Goal: Task Accomplishment & Management: Manage account settings

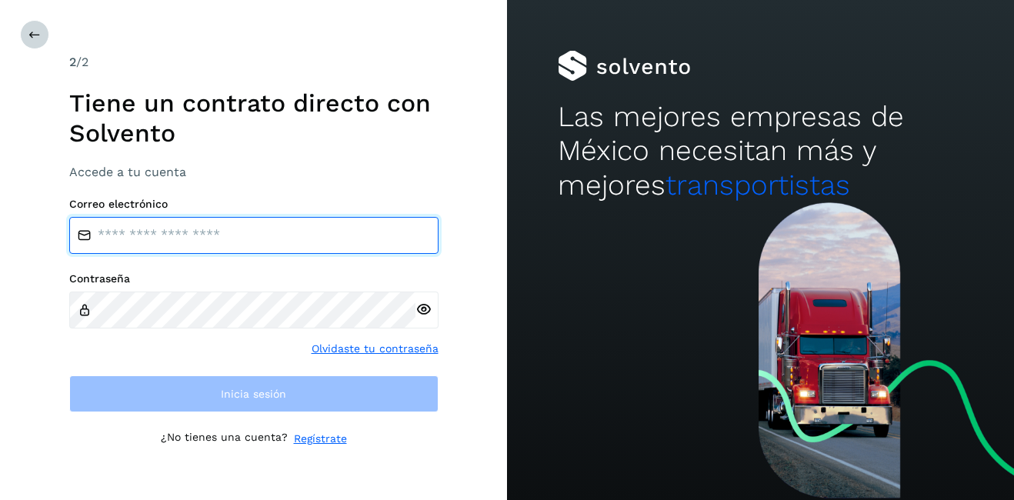
type input "**********"
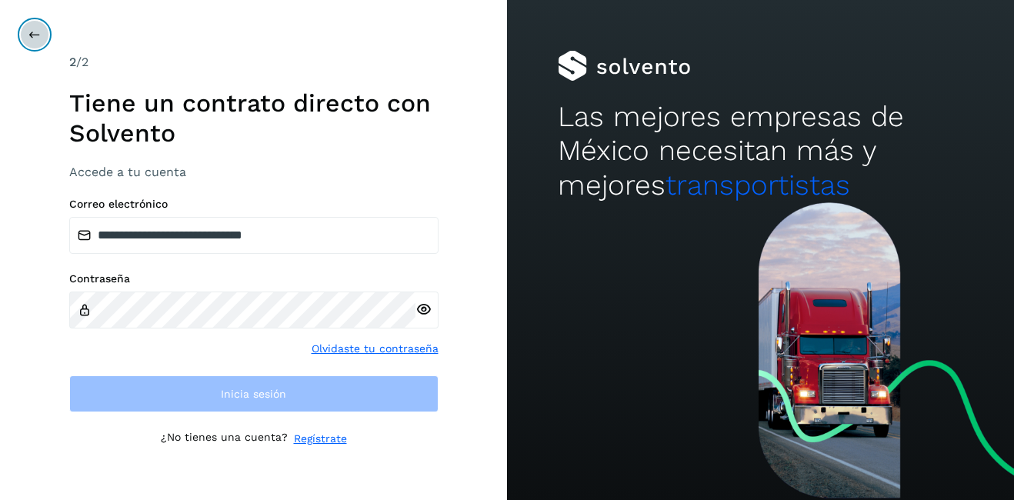
click at [35, 42] on button at bounding box center [34, 34] width 29 height 29
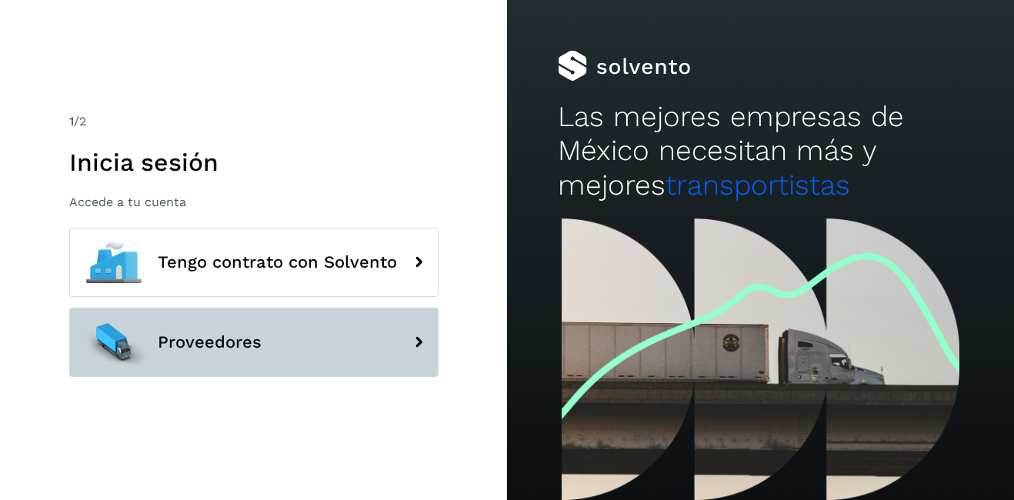
click at [185, 337] on span "Proveedores" at bounding box center [210, 342] width 104 height 18
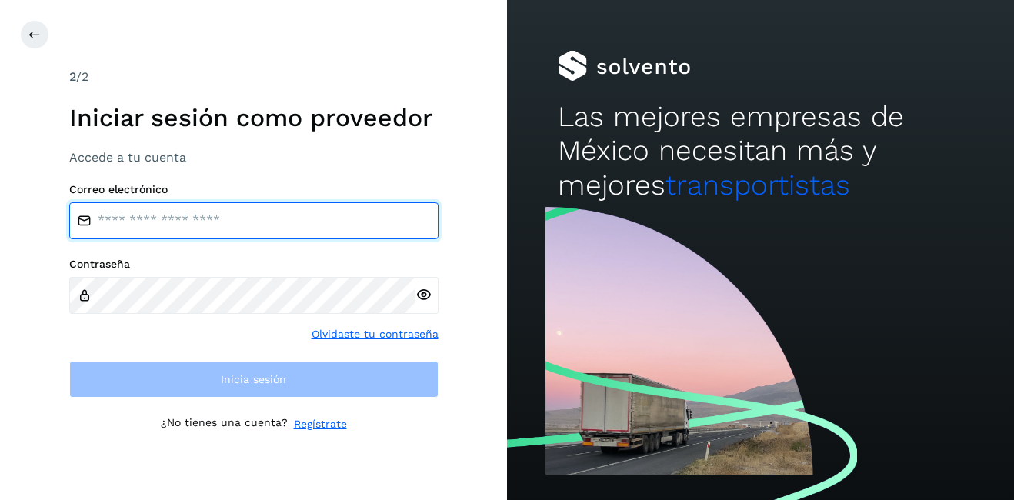
type input "**********"
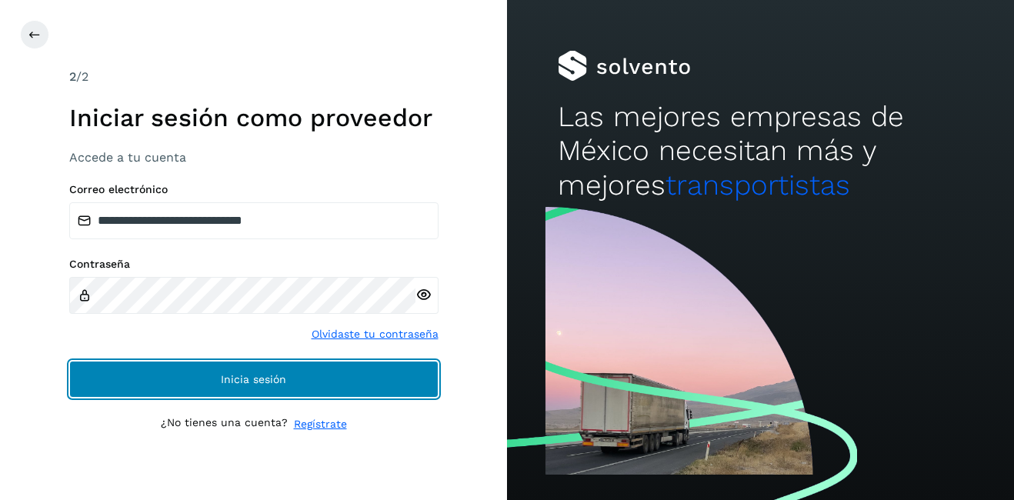
click at [228, 363] on button "Inicia sesión" at bounding box center [253, 379] width 369 height 37
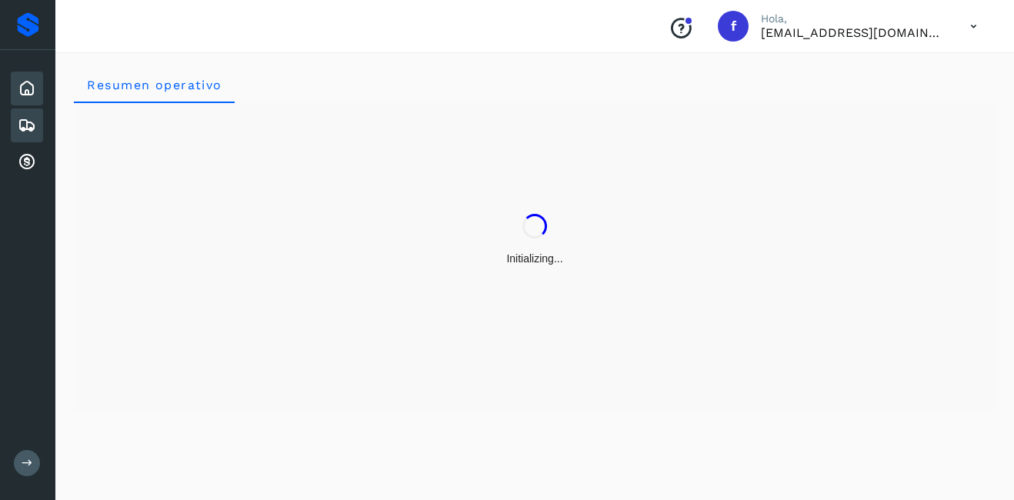
click at [20, 125] on icon at bounding box center [27, 125] width 18 height 18
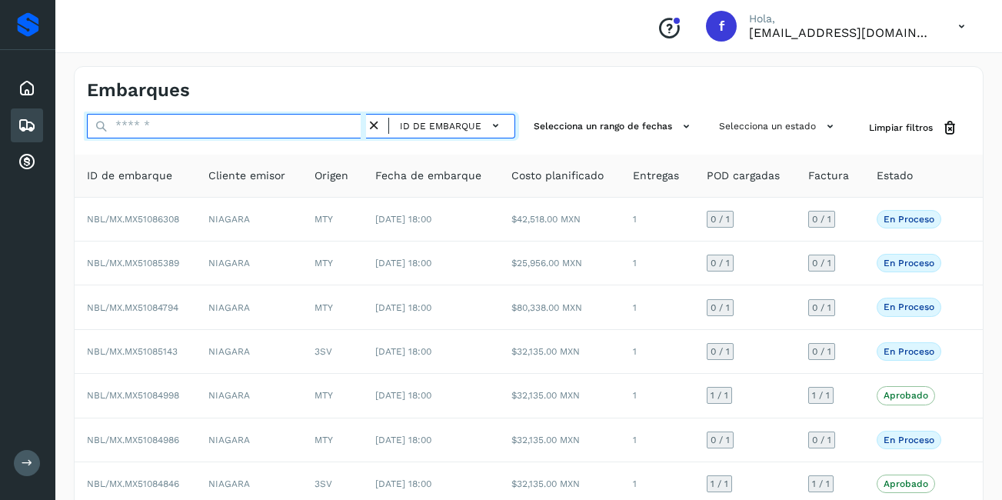
click at [120, 128] on input "text" at bounding box center [226, 126] width 279 height 25
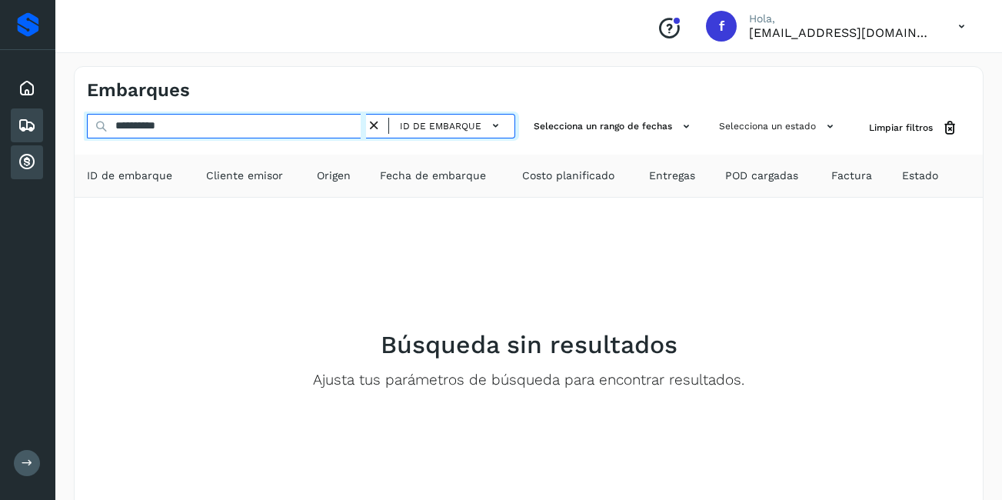
drag, startPoint x: 198, startPoint y: 131, endPoint x: 29, endPoint y: 163, distance: 172.2
click at [29, 163] on div "**********" at bounding box center [501, 298] width 1002 height 596
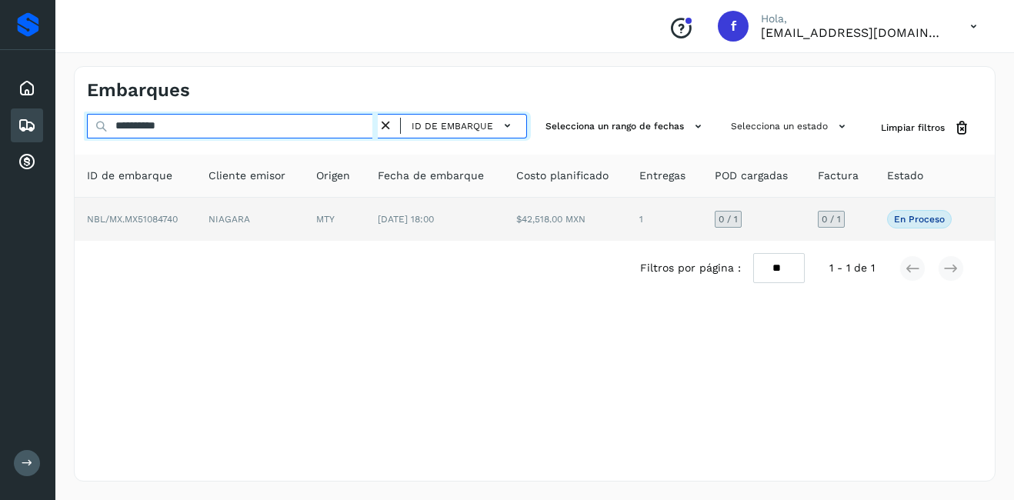
type input "**********"
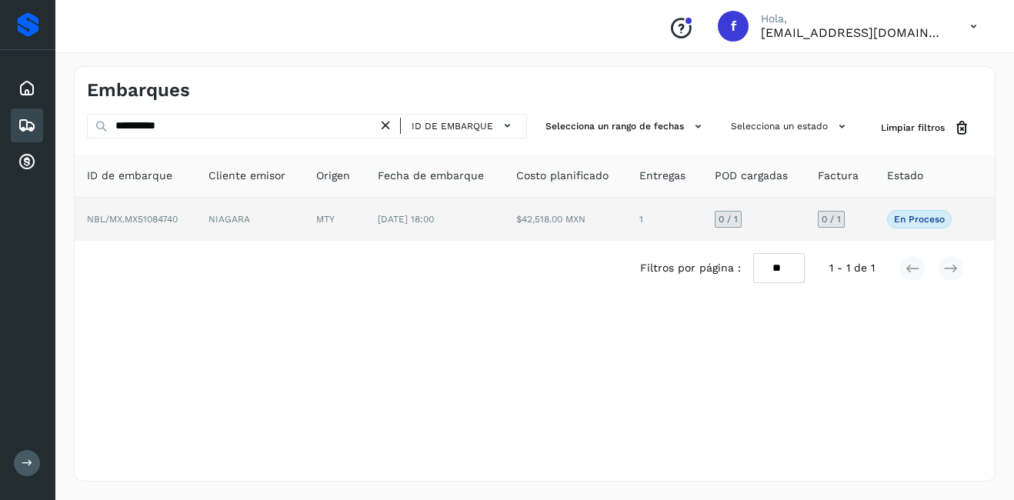
click at [193, 221] on td "NBL/MX.MX51084740" at bounding box center [136, 219] width 122 height 43
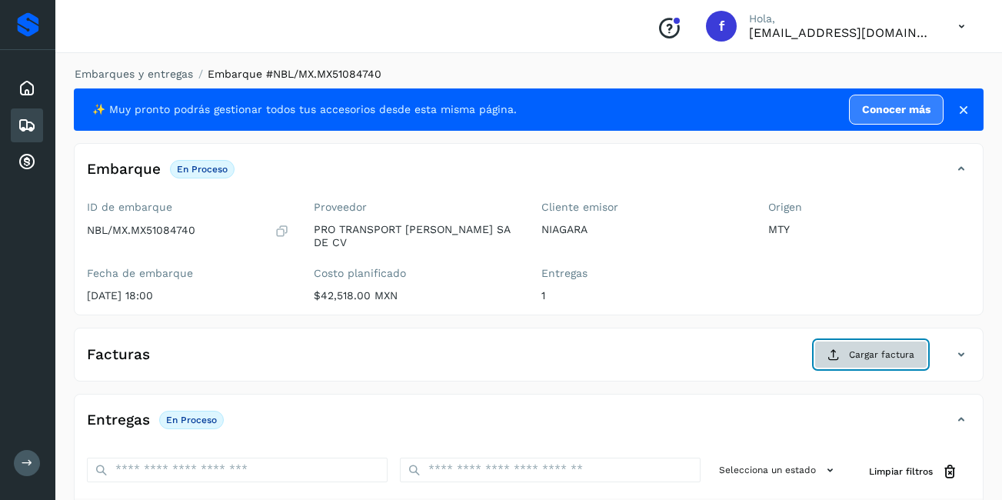
click at [887, 354] on button "Cargar factura" at bounding box center [870, 355] width 113 height 28
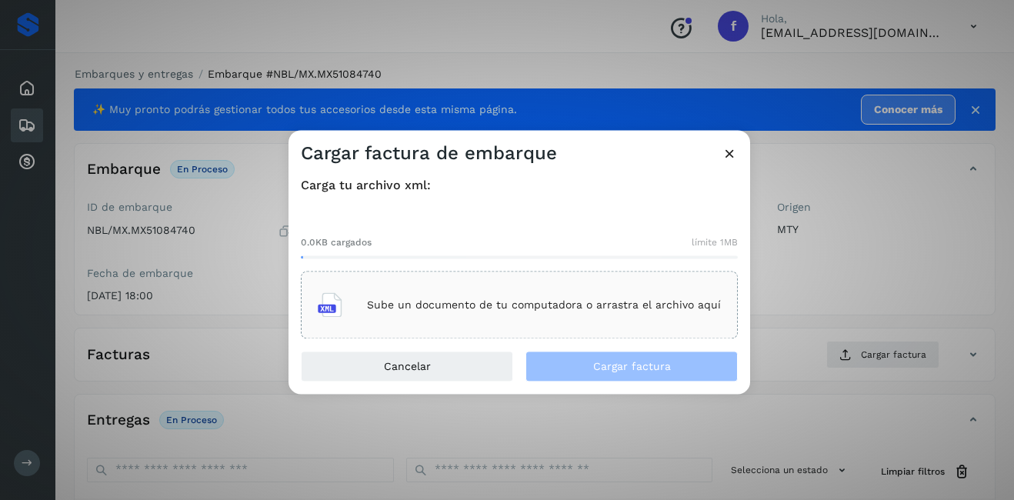
click at [404, 307] on p "Sube un documento de tu computadora o arrastra el archivo aquí" at bounding box center [544, 304] width 354 height 13
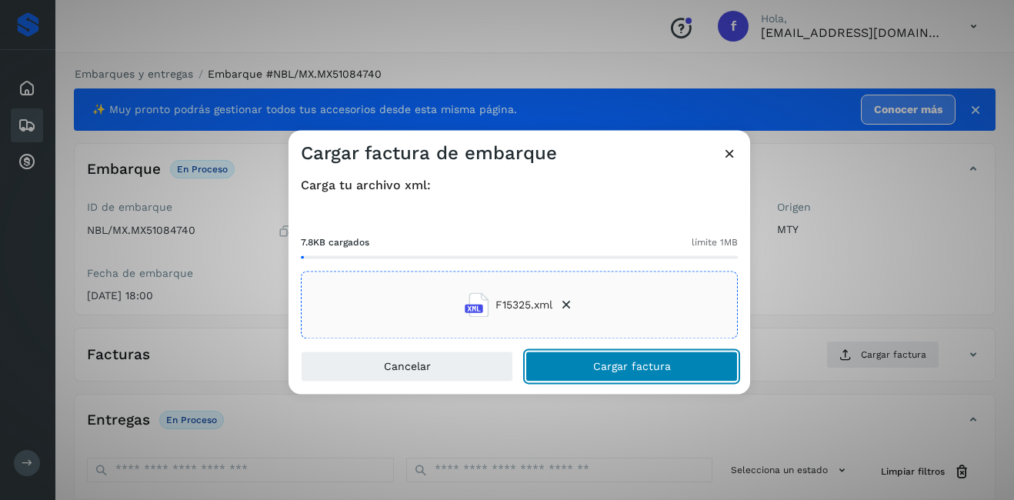
click at [627, 358] on button "Cargar factura" at bounding box center [631, 366] width 212 height 31
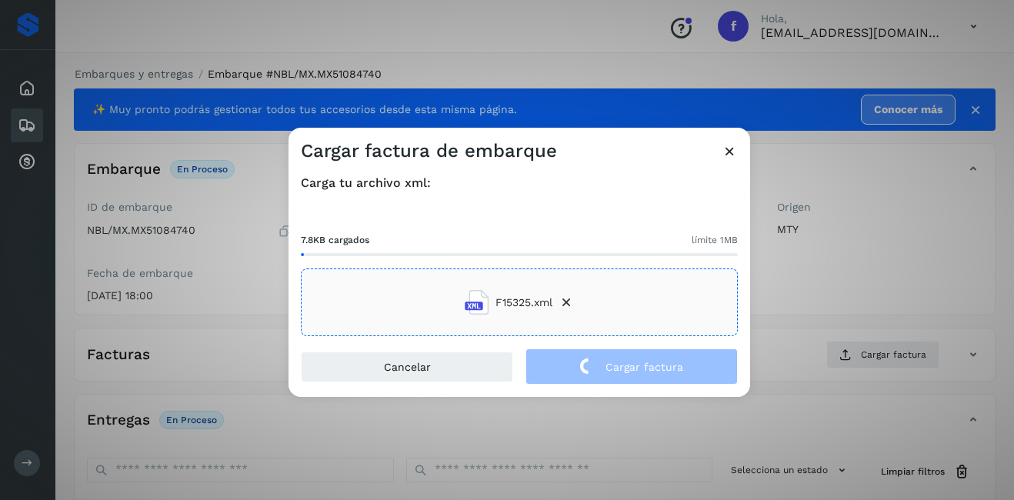
click at [834, 272] on div "Cargar factura de embarque Carga tu archivo xml: 7.8KB cargados límite 1MB F153…" at bounding box center [507, 250] width 1014 height 500
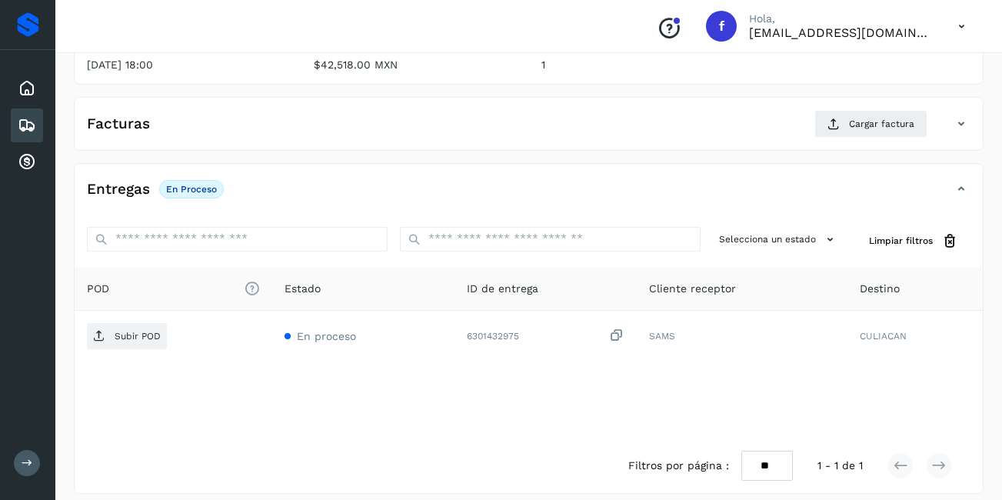
scroll to position [232, 0]
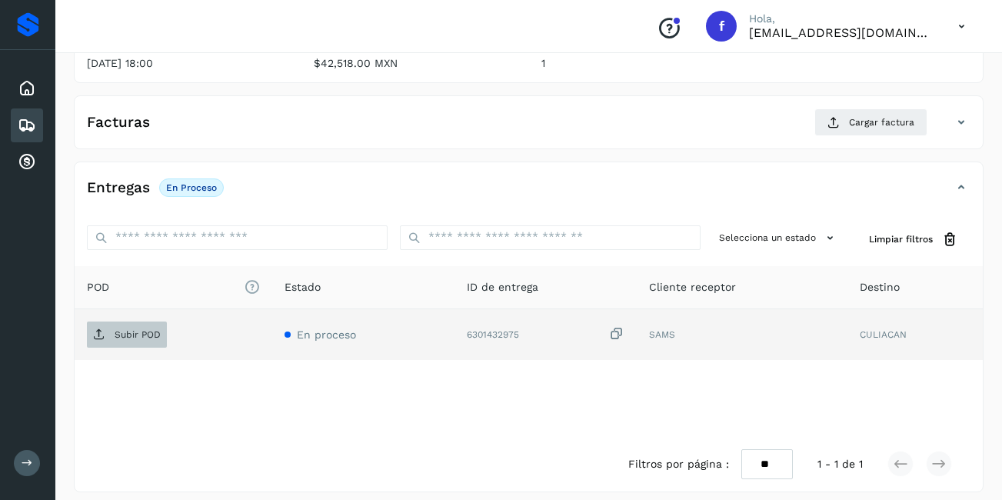
click at [115, 331] on span "Subir POD" at bounding box center [127, 334] width 80 height 25
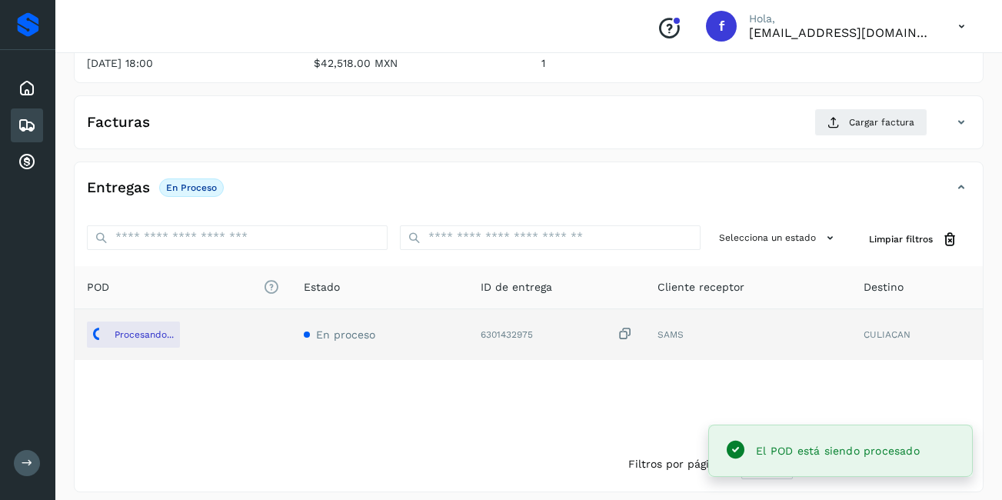
click at [556, 176] on div "Entregas En proceso" at bounding box center [513, 188] width 877 height 26
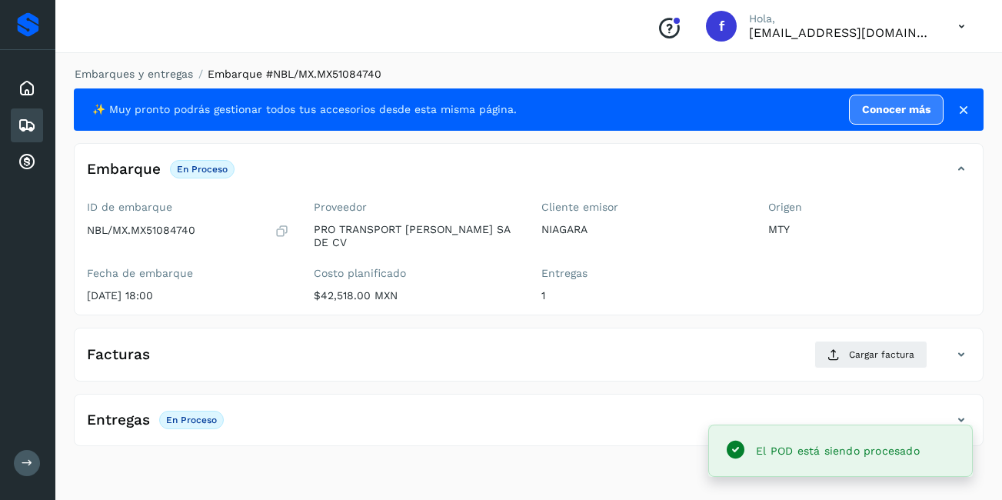
scroll to position [0, 0]
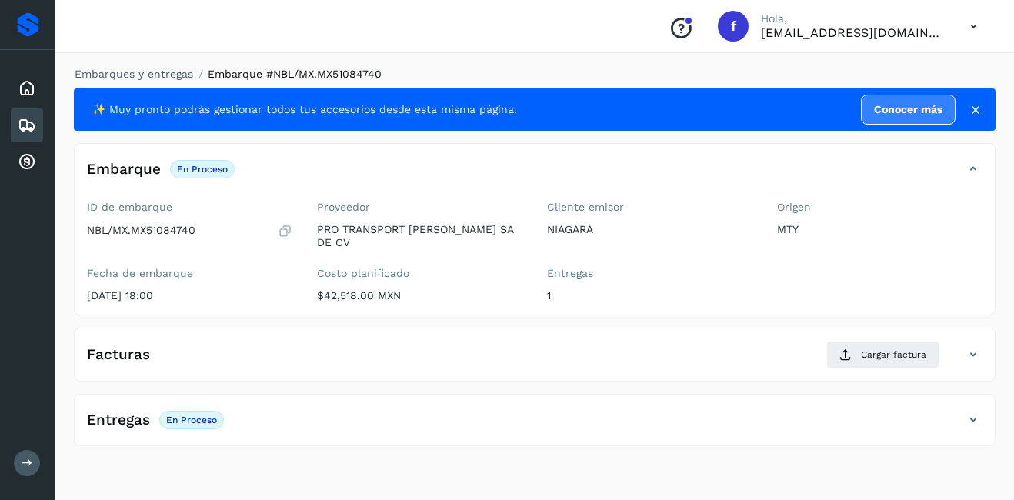
click at [974, 112] on icon at bounding box center [974, 109] width 15 height 15
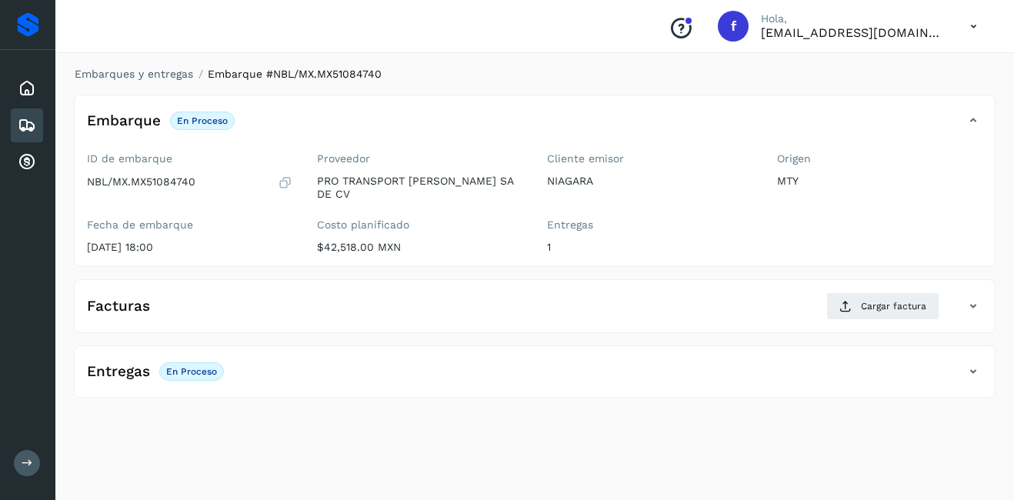
click at [976, 362] on icon at bounding box center [973, 371] width 18 height 18
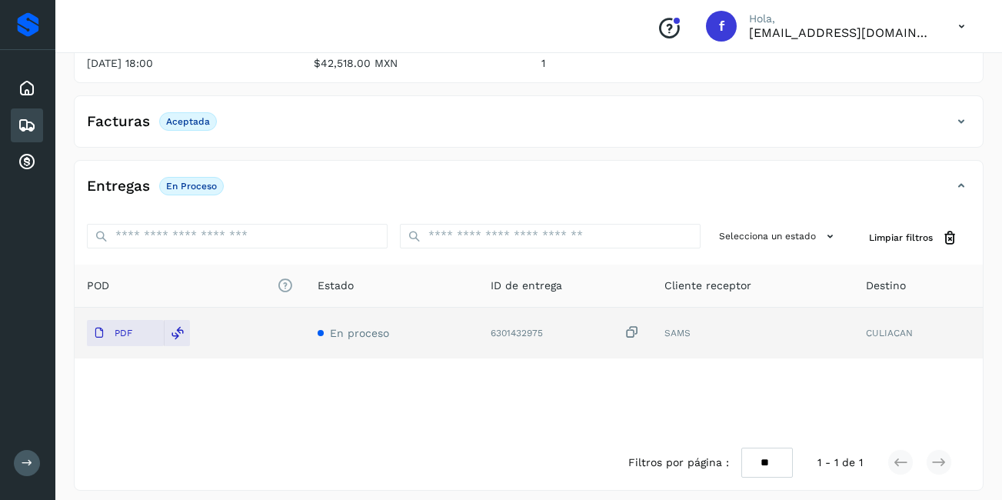
scroll to position [182, 0]
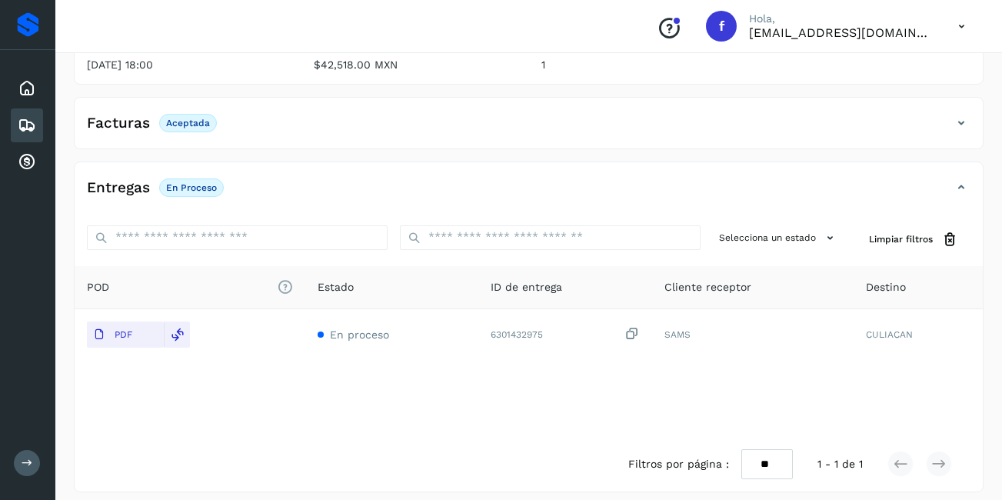
click at [27, 129] on icon at bounding box center [27, 125] width 18 height 18
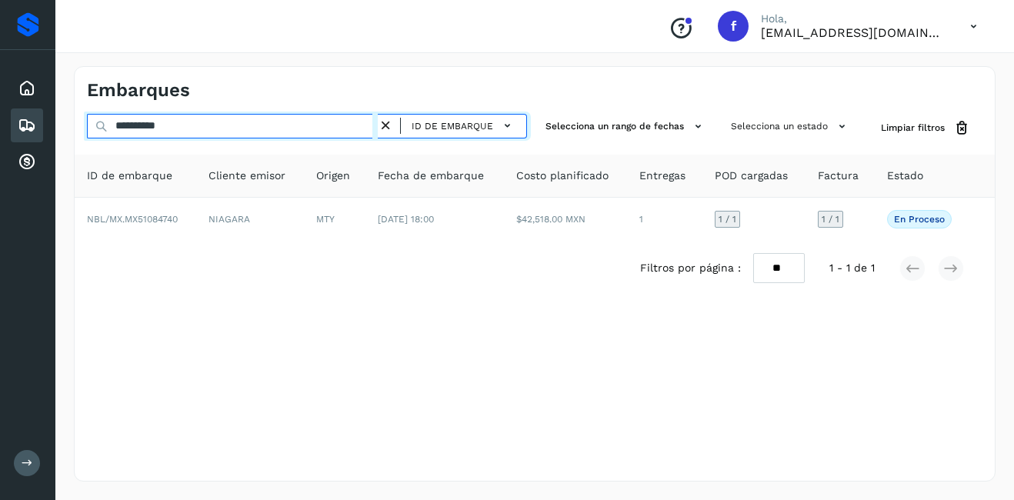
drag, startPoint x: 181, startPoint y: 122, endPoint x: 132, endPoint y: 123, distance: 49.2
click at [132, 123] on input "**********" at bounding box center [232, 126] width 291 height 25
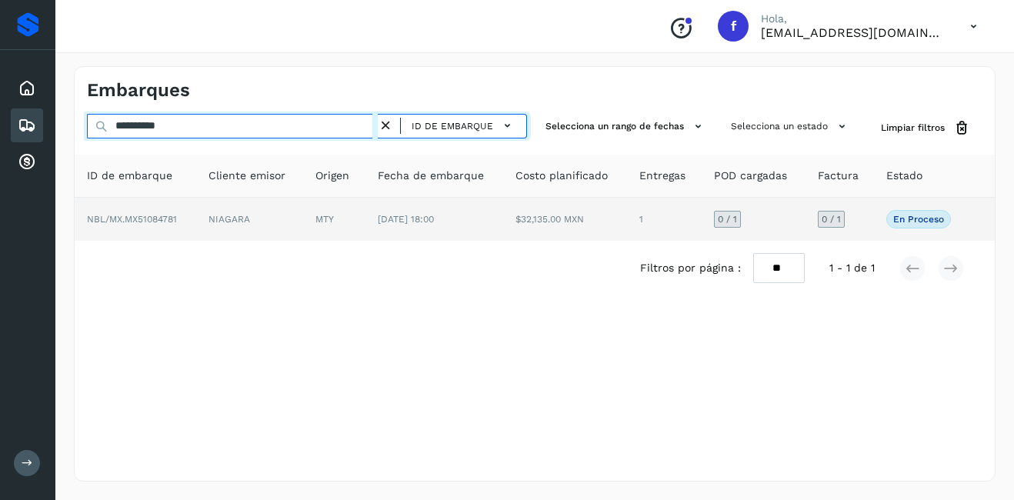
type input "**********"
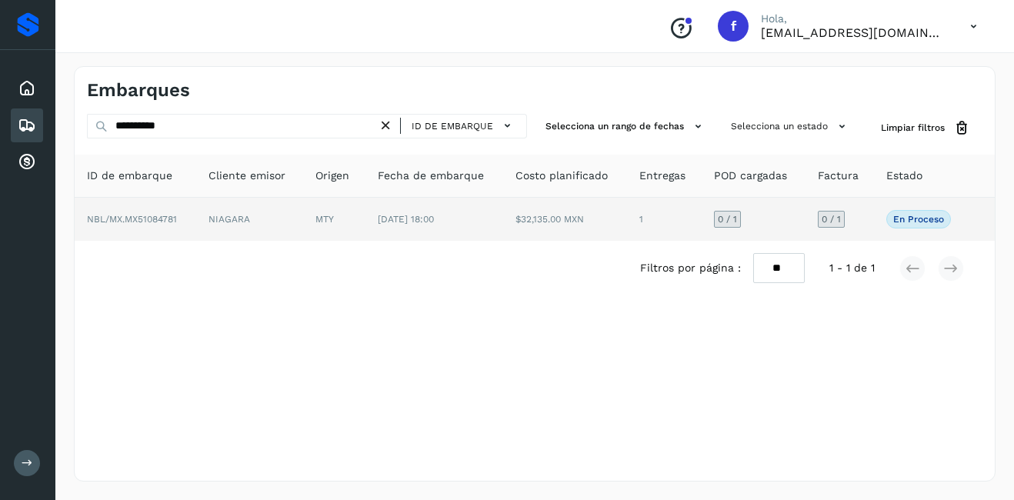
click at [214, 222] on td "NIAGARA" at bounding box center [250, 219] width 108 height 43
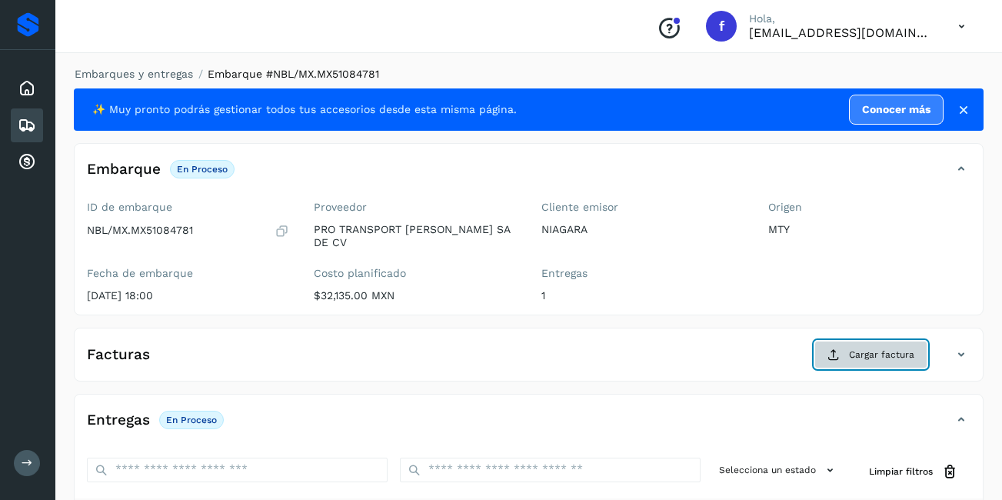
click at [891, 348] on span "Cargar factura" at bounding box center [881, 355] width 65 height 14
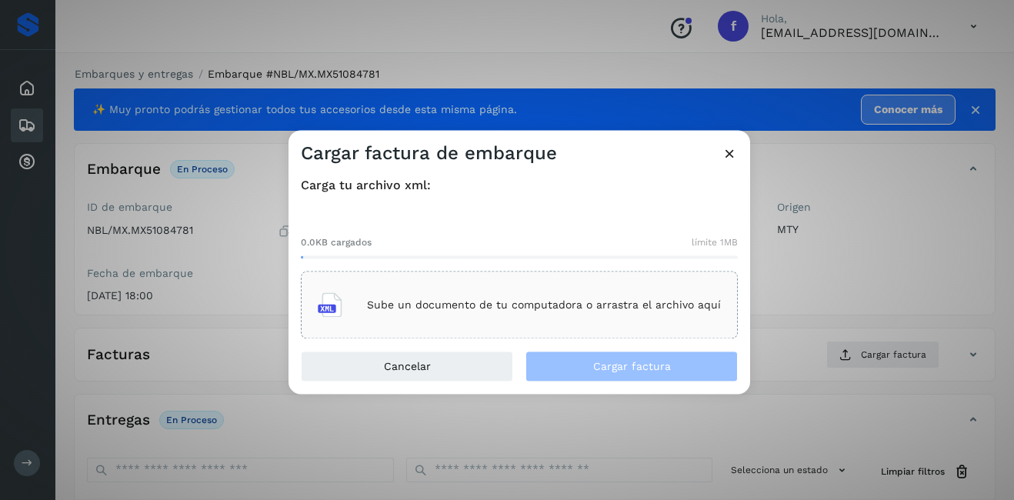
click at [424, 295] on div "Sube un documento de tu computadora o arrastra el archivo aquí" at bounding box center [519, 306] width 403 height 42
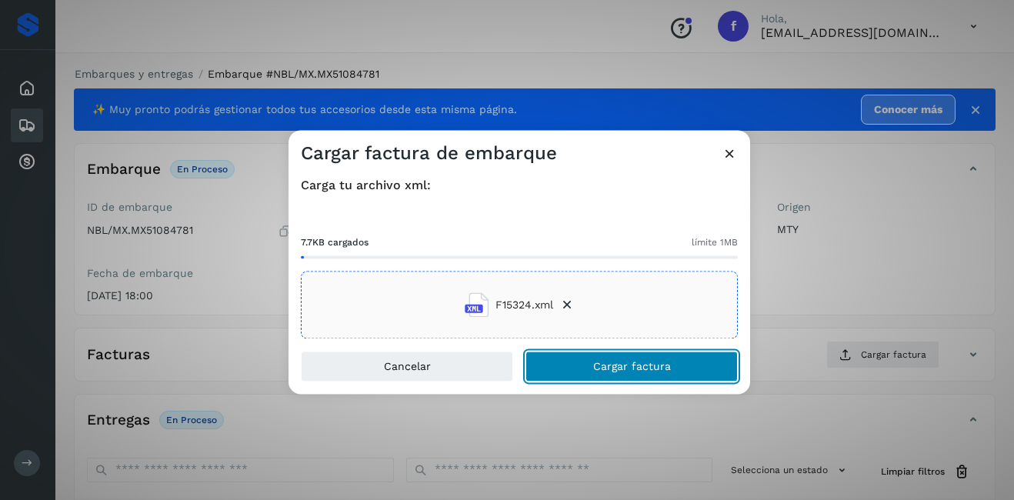
click at [623, 365] on span "Cargar factura" at bounding box center [632, 366] width 78 height 11
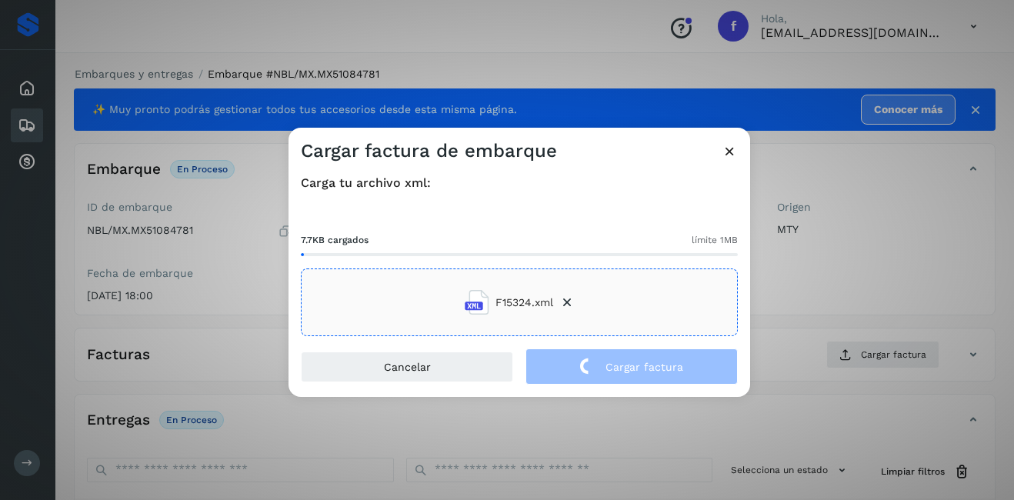
click at [851, 212] on div "Cargar factura de embarque Carga tu archivo xml: 7.7KB cargados límite 1MB F153…" at bounding box center [507, 250] width 1014 height 500
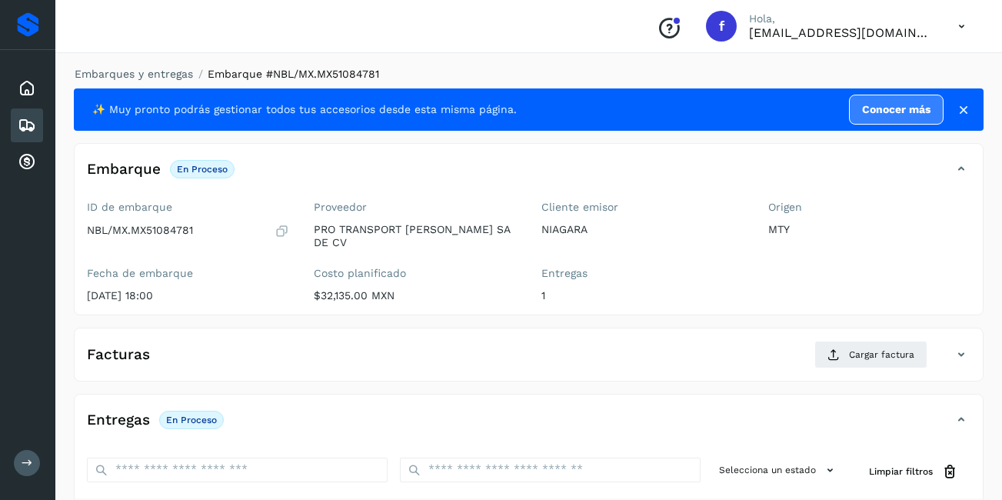
scroll to position [231, 0]
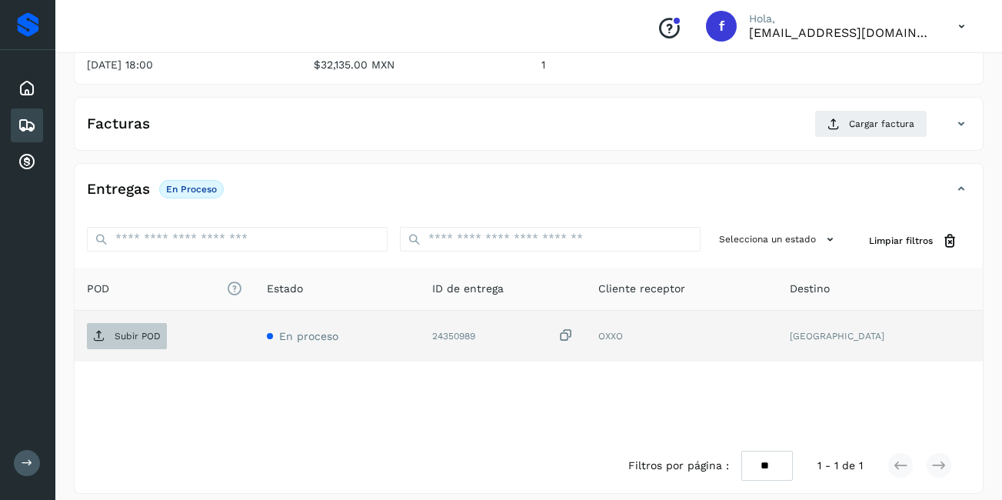
click at [145, 324] on span "Subir POD" at bounding box center [127, 336] width 80 height 25
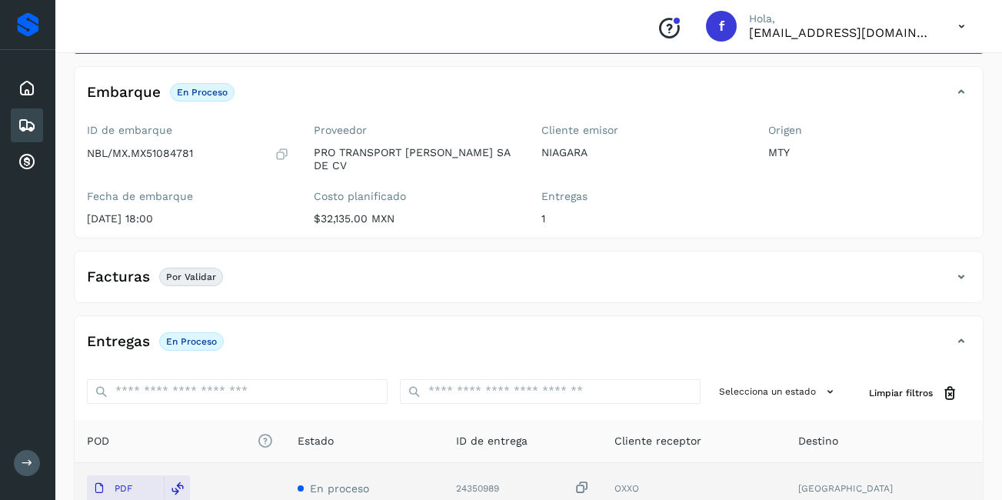
scroll to position [0, 0]
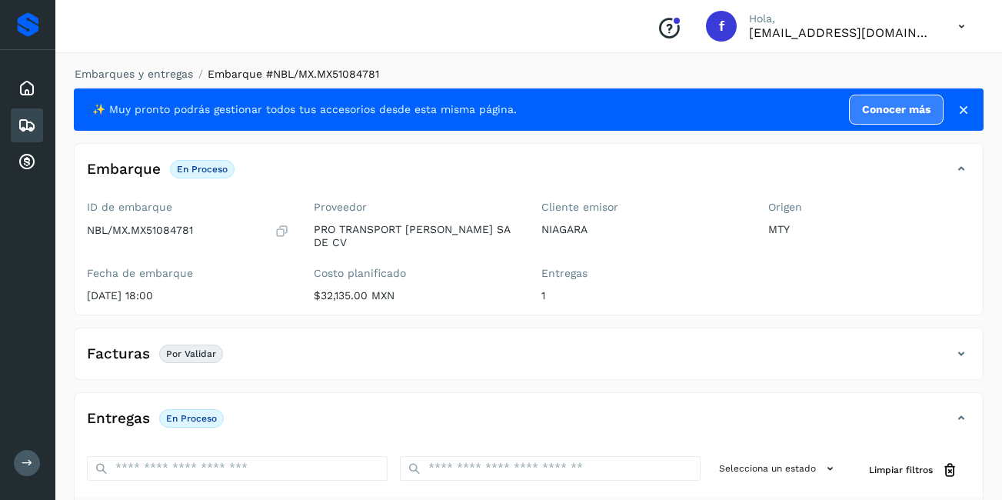
click at [22, 138] on div "Embarques" at bounding box center [27, 125] width 32 height 34
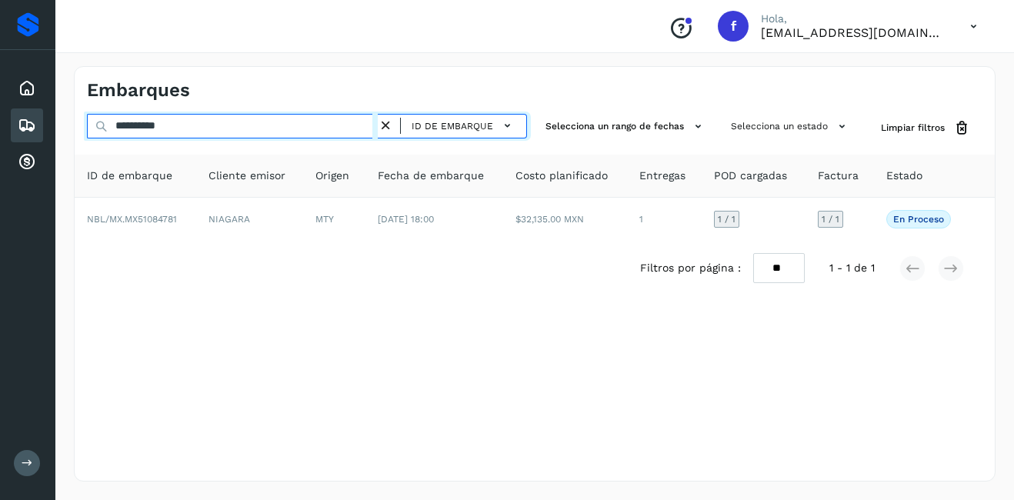
drag, startPoint x: 189, startPoint y: 122, endPoint x: 132, endPoint y: 135, distance: 58.4
click at [132, 135] on input "**********" at bounding box center [232, 126] width 291 height 25
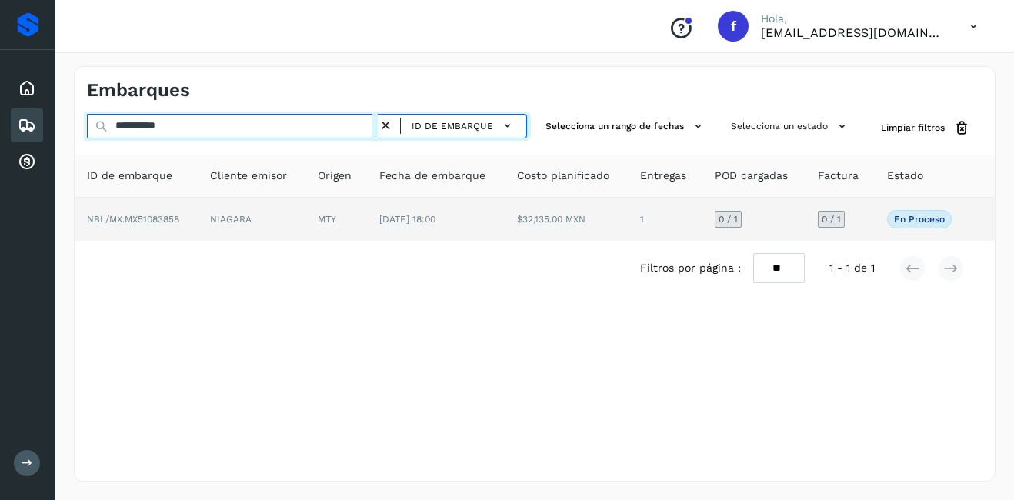
type input "**********"
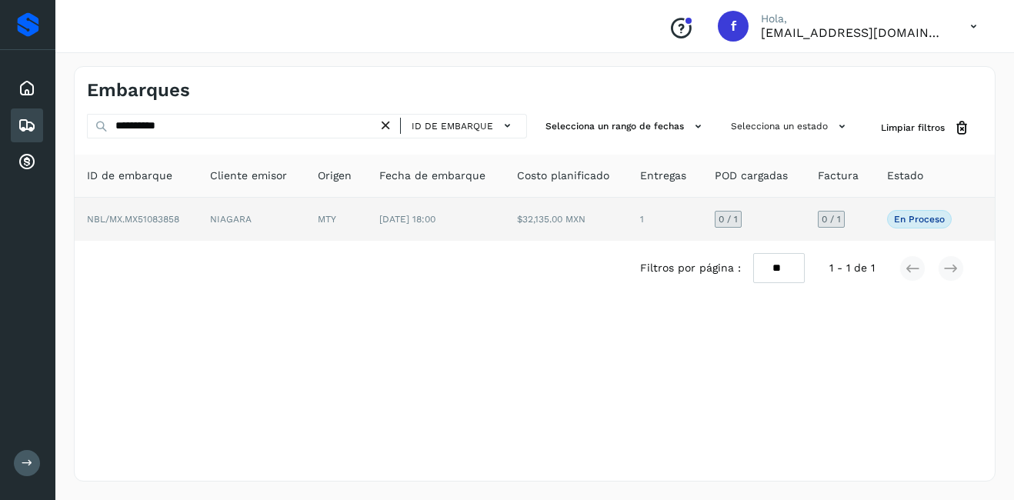
click at [160, 225] on td "NBL/MX.MX51083858" at bounding box center [136, 219] width 123 height 43
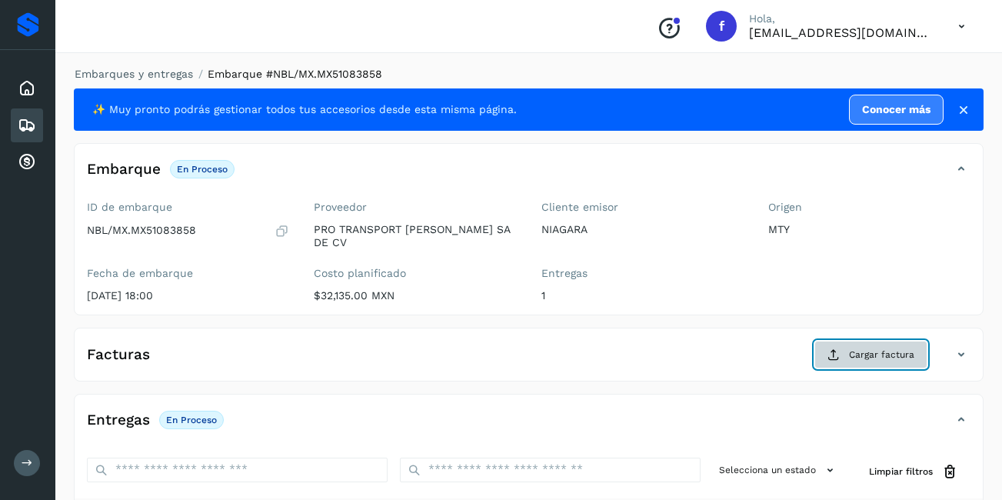
click at [891, 348] on span "Cargar factura" at bounding box center [881, 355] width 65 height 14
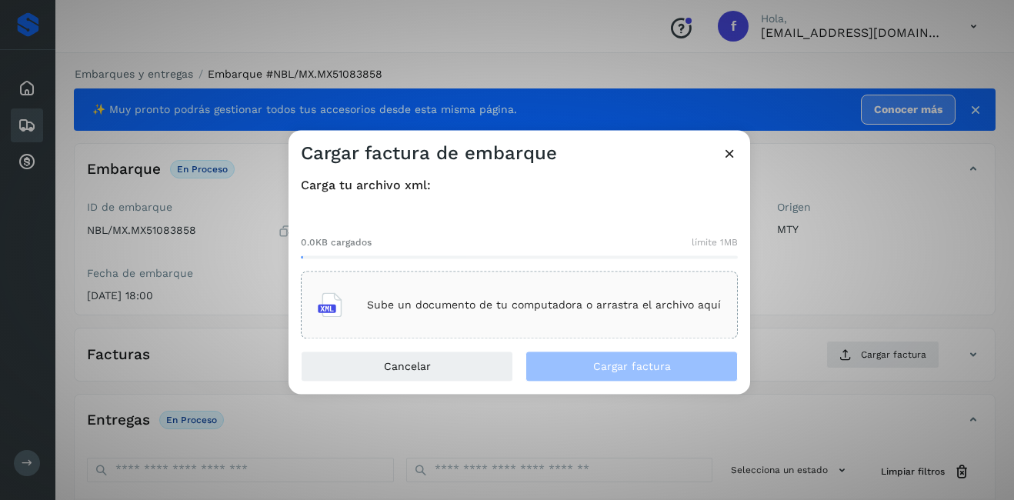
click at [420, 307] on p "Sube un documento de tu computadora o arrastra el archivo aquí" at bounding box center [544, 304] width 354 height 13
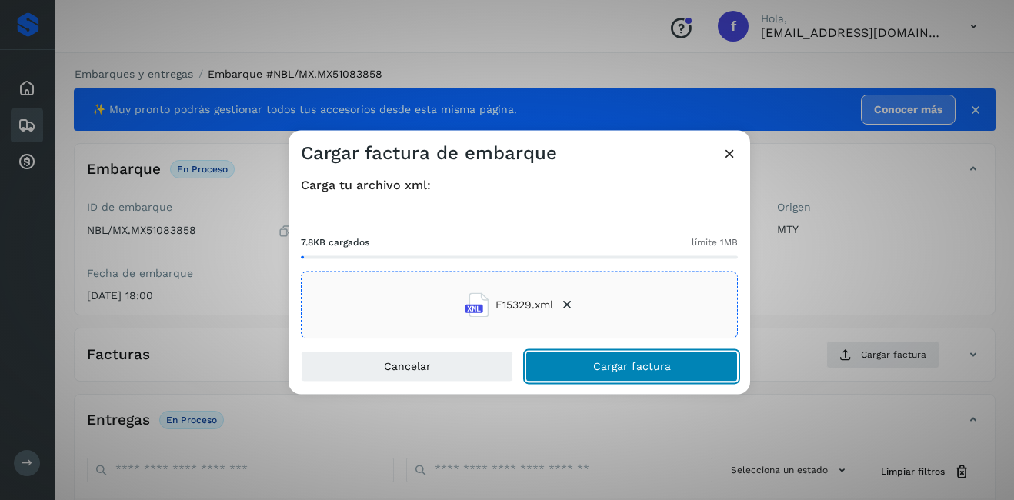
click at [604, 355] on button "Cargar factura" at bounding box center [631, 366] width 212 height 31
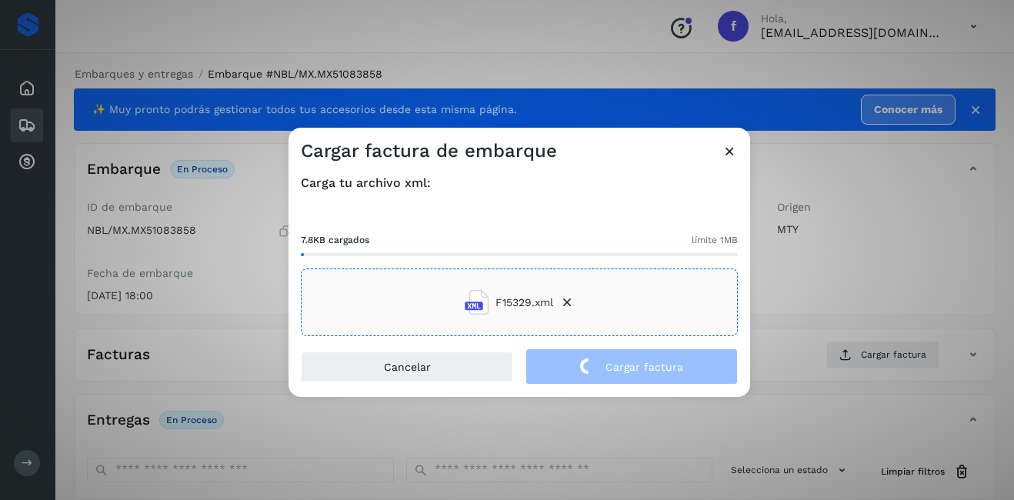
click at [906, 267] on div "Cargar factura de embarque Carga tu archivo xml: 7.8KB cargados límite 1MB F153…" at bounding box center [507, 250] width 1014 height 500
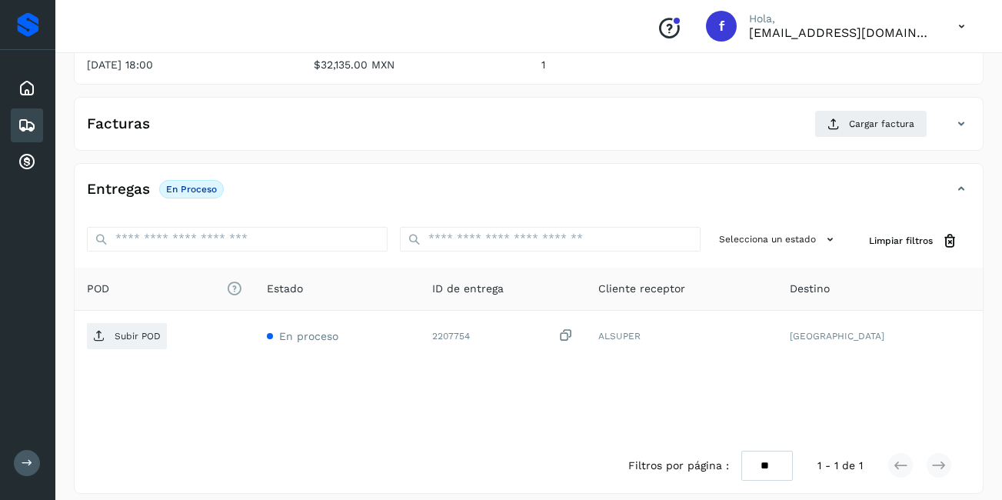
scroll to position [232, 0]
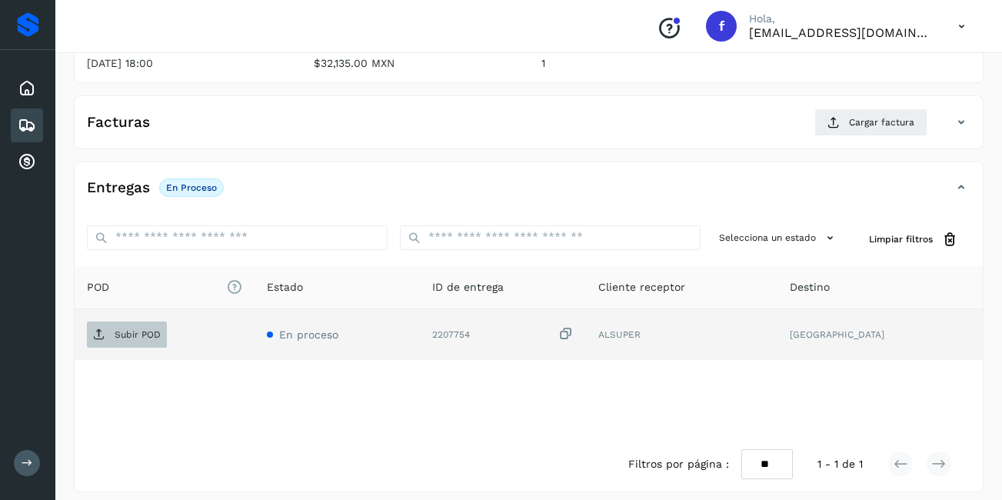
click at [136, 329] on p "Subir POD" at bounding box center [138, 334] width 46 height 11
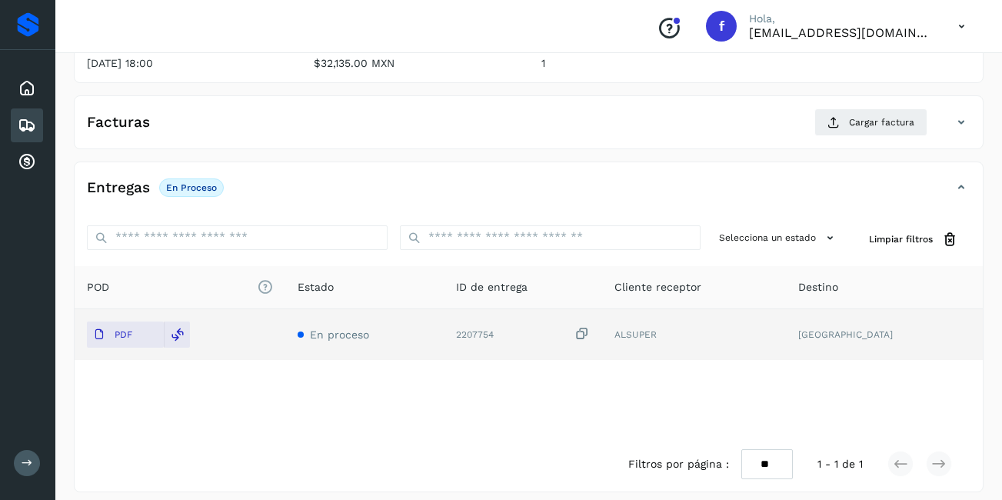
scroll to position [155, 0]
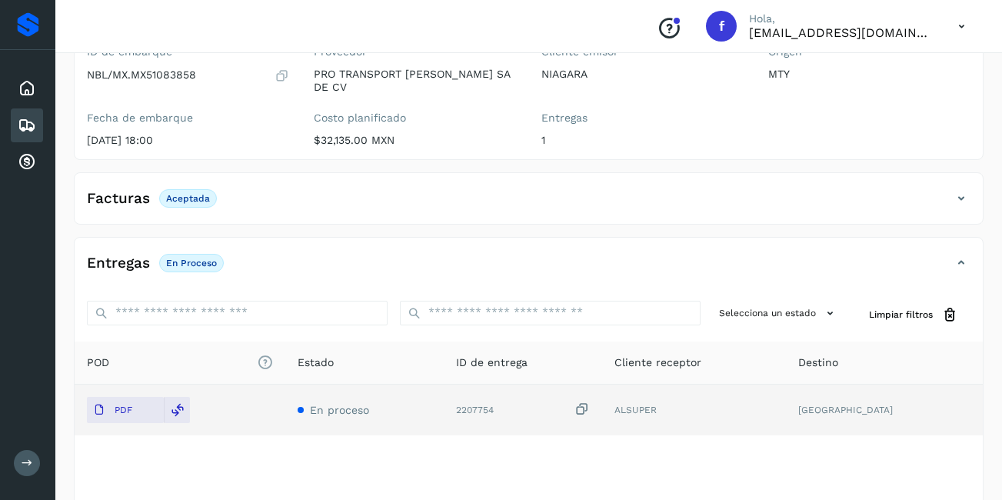
click at [21, 129] on icon at bounding box center [27, 125] width 18 height 18
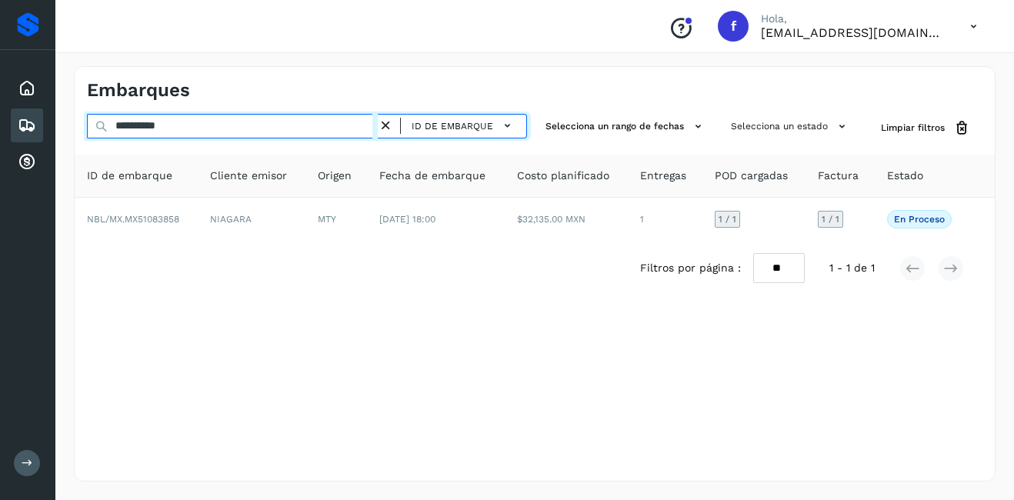
drag, startPoint x: 193, startPoint y: 128, endPoint x: 134, endPoint y: 138, distance: 60.1
click at [133, 138] on div "**********" at bounding box center [307, 128] width 440 height 28
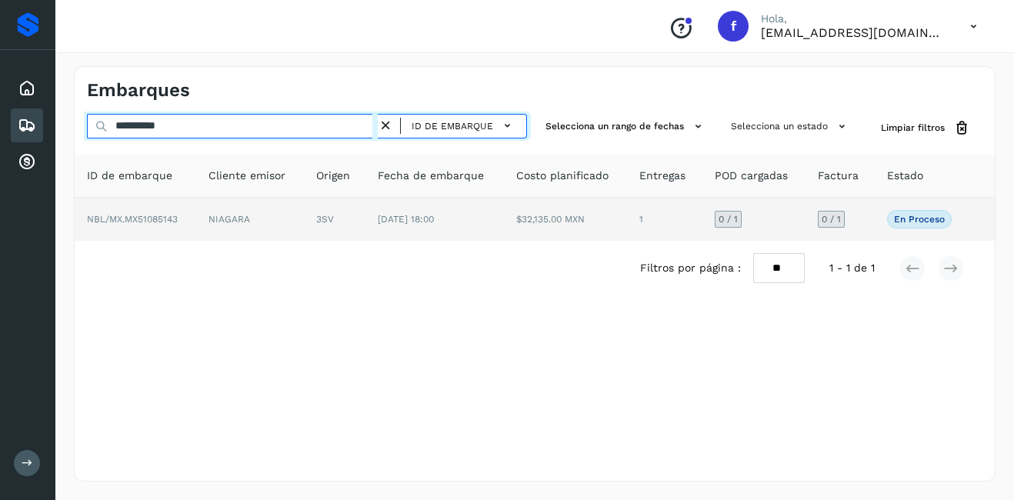
type input "**********"
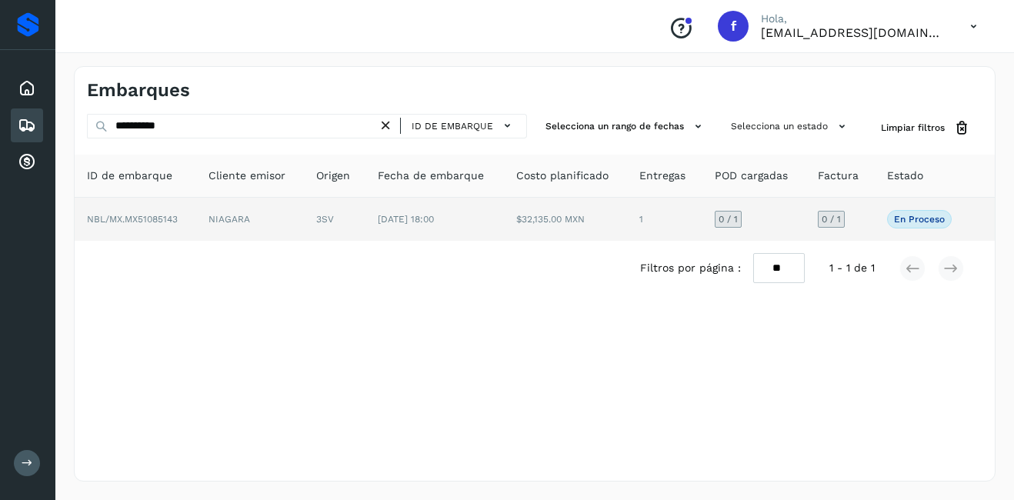
click at [228, 219] on td "NIAGARA" at bounding box center [249, 219] width 107 height 43
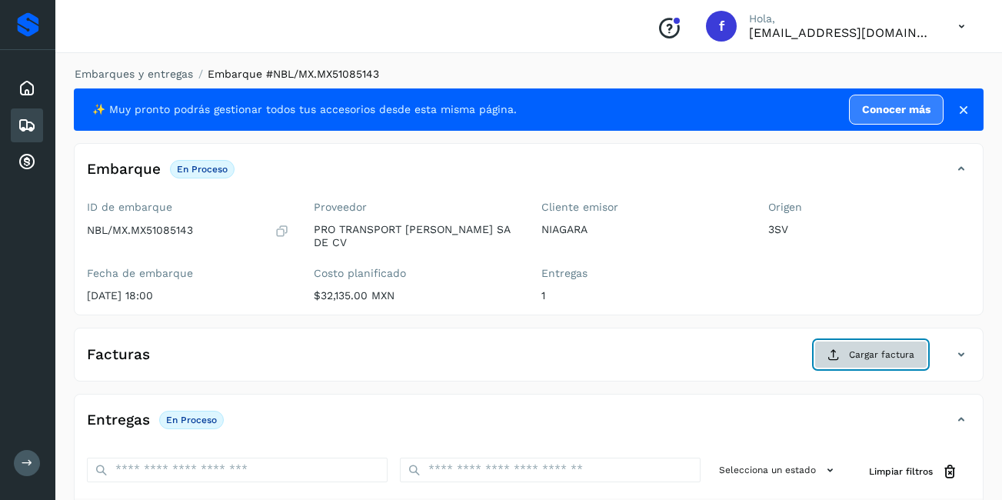
click at [874, 354] on button "Cargar factura" at bounding box center [870, 355] width 113 height 28
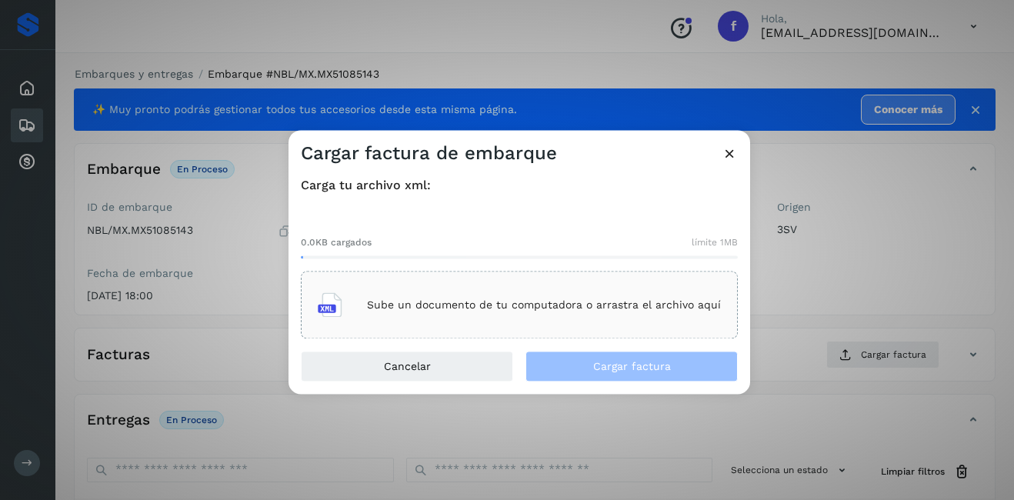
click at [526, 290] on div "Sube un documento de tu computadora o arrastra el archivo aquí" at bounding box center [519, 306] width 403 height 42
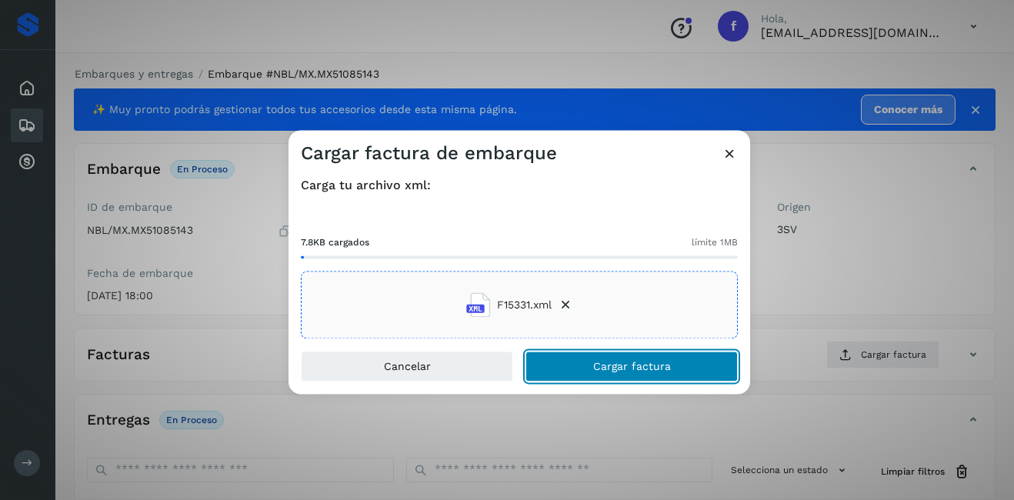
click at [614, 355] on button "Cargar factura" at bounding box center [631, 366] width 212 height 31
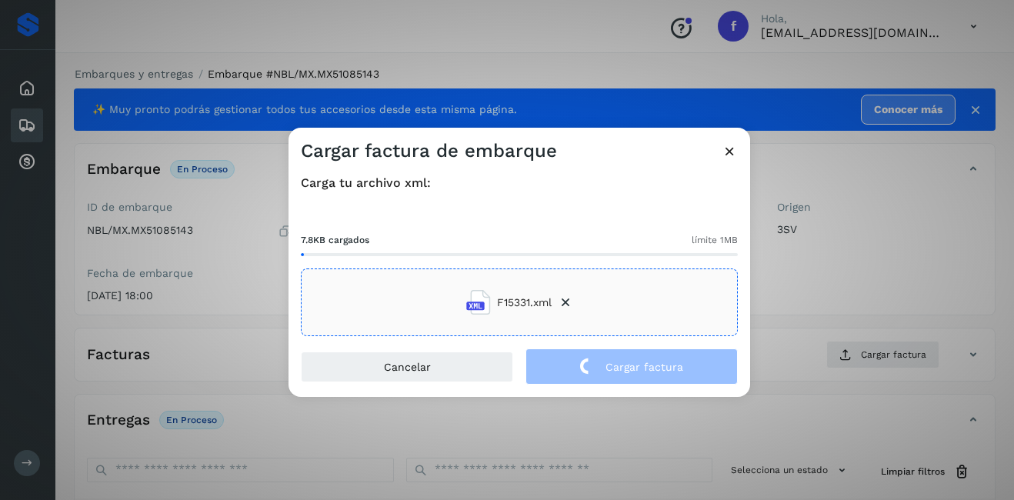
click at [900, 231] on div "Cargar factura de embarque Carga tu archivo xml: 7.8KB cargados límite 1MB F153…" at bounding box center [507, 250] width 1014 height 500
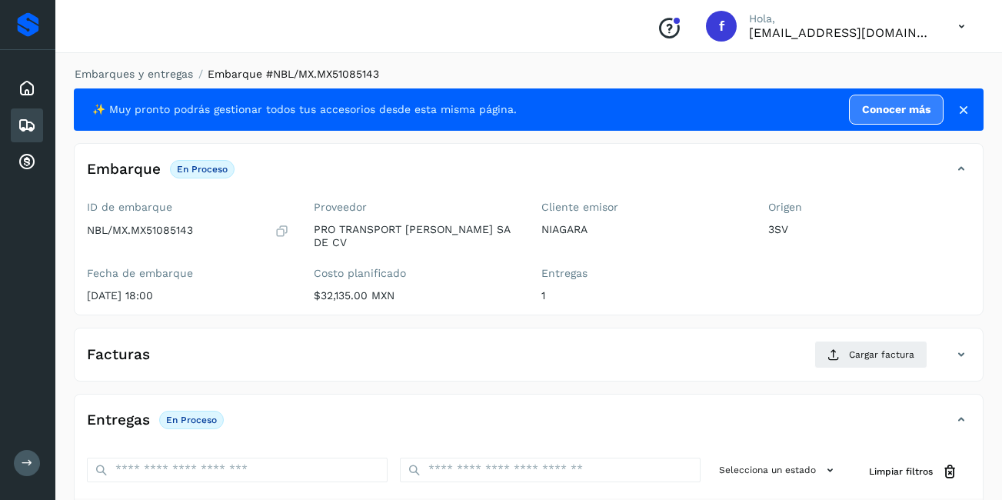
scroll to position [232, 0]
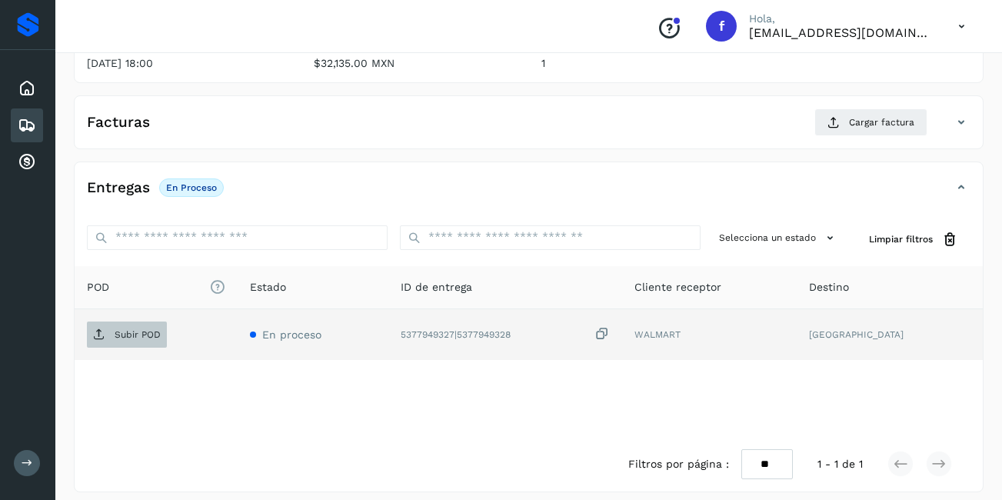
click at [137, 329] on p "Subir POD" at bounding box center [138, 334] width 46 height 11
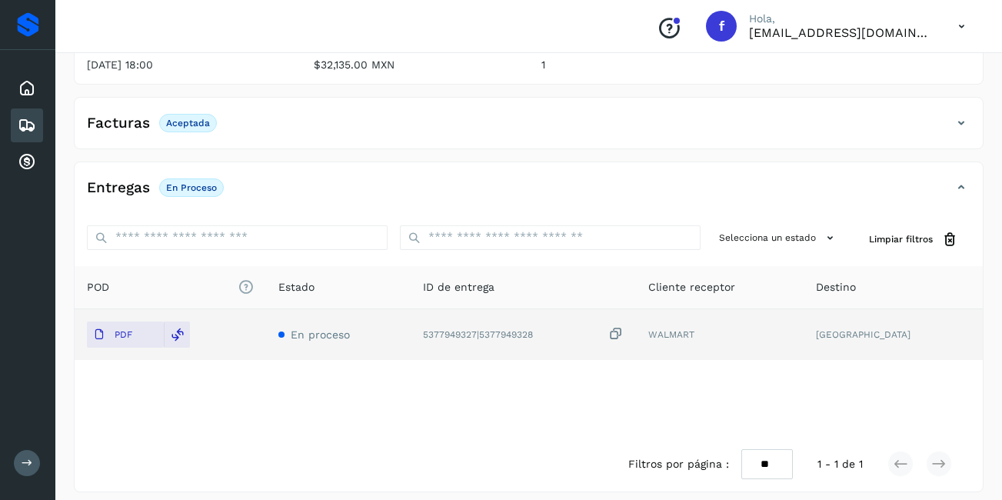
scroll to position [0, 0]
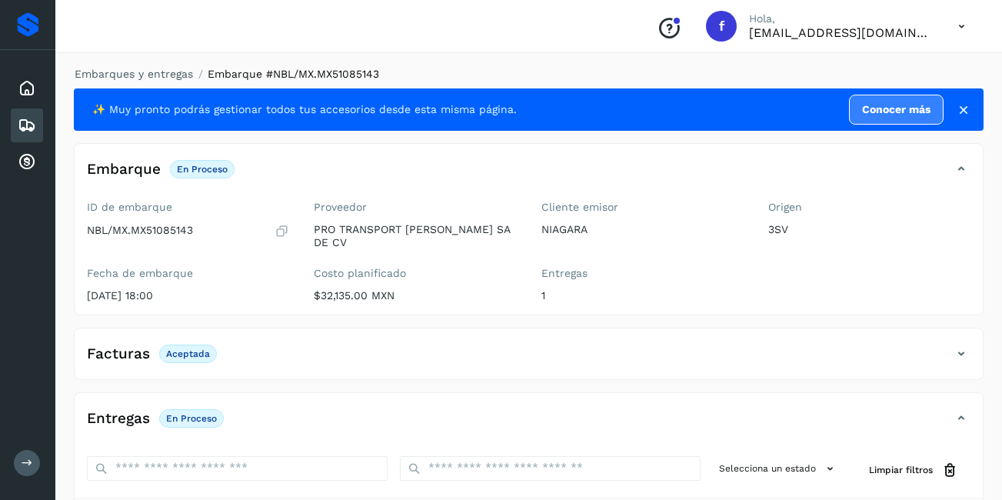
click at [17, 128] on div "Embarques" at bounding box center [27, 125] width 32 height 34
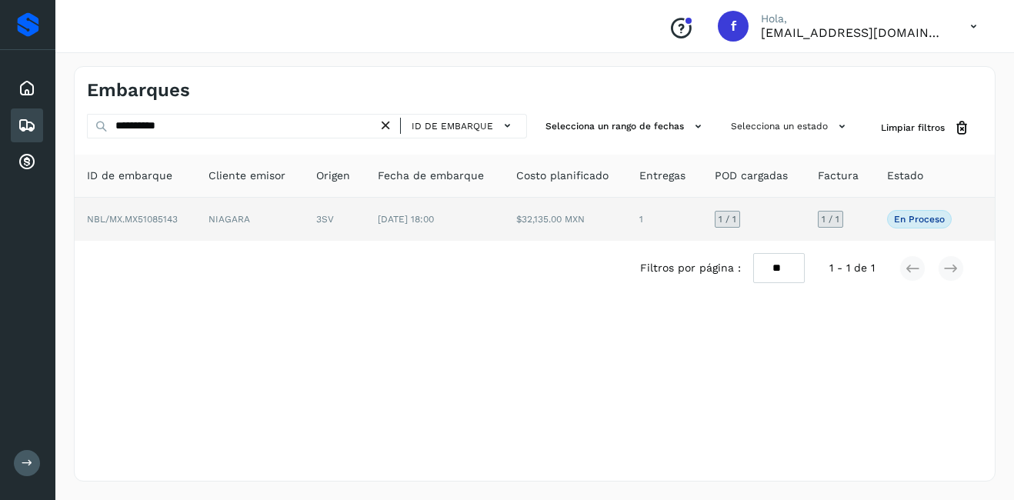
click at [797, 212] on td "1 / 1" at bounding box center [753, 219] width 103 height 43
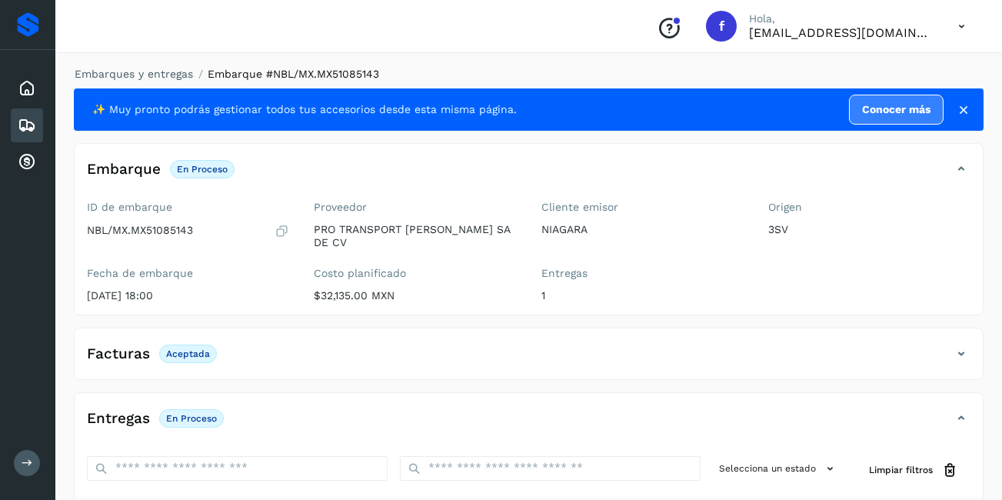
click at [18, 131] on icon at bounding box center [27, 125] width 18 height 18
